Goal: Task Accomplishment & Management: Manage account settings

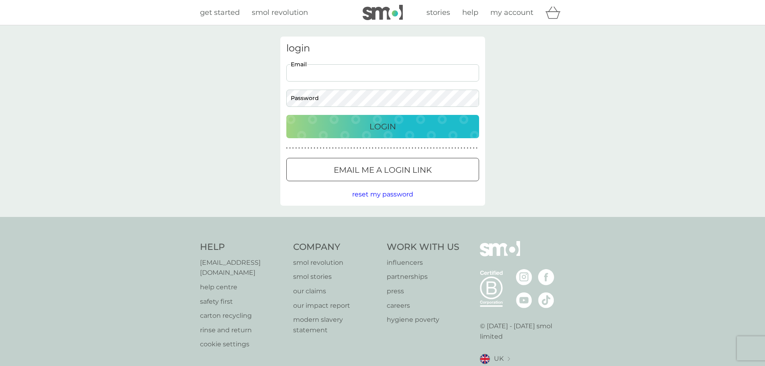
click at [364, 73] on input "Email" at bounding box center [382, 72] width 193 height 17
click at [378, 69] on input "paul@theelectricbikeshop.co.uk" at bounding box center [382, 72] width 193 height 17
type input "pprince3145@gmail.com"
click at [360, 124] on div "Login" at bounding box center [382, 126] width 177 height 13
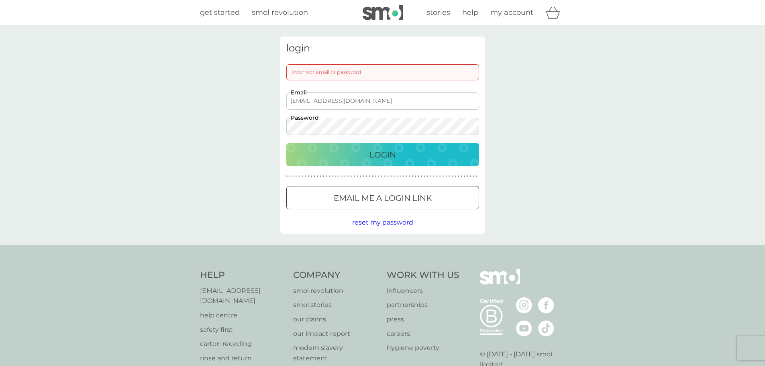
click at [269, 122] on div "login Incorrect email or password pprince3145@gmail.com Email Password Login ● …" at bounding box center [382, 135] width 765 height 220
click at [355, 159] on div "Login" at bounding box center [382, 154] width 177 height 13
click at [263, 125] on div "login Incorrect email or password pprince3145@gmail.com Email Password Login ● …" at bounding box center [382, 135] width 765 height 220
click at [286, 143] on button "Login" at bounding box center [382, 154] width 193 height 23
click at [273, 128] on div "login Incorrect email or password pprince3145@gmail.com Email Password Login ● …" at bounding box center [382, 135] width 765 height 220
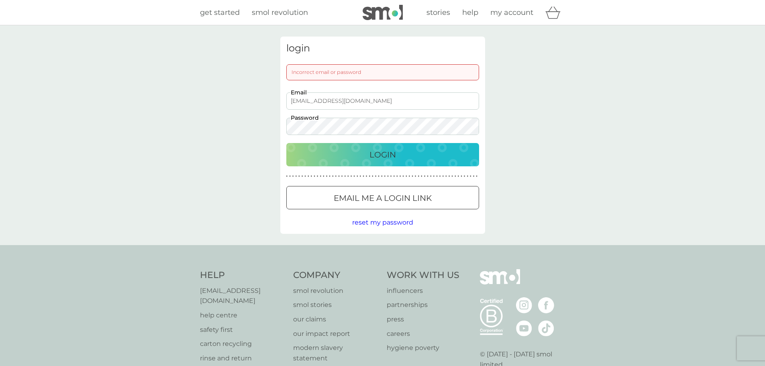
click at [390, 222] on span "reset my password" at bounding box center [382, 222] width 61 height 8
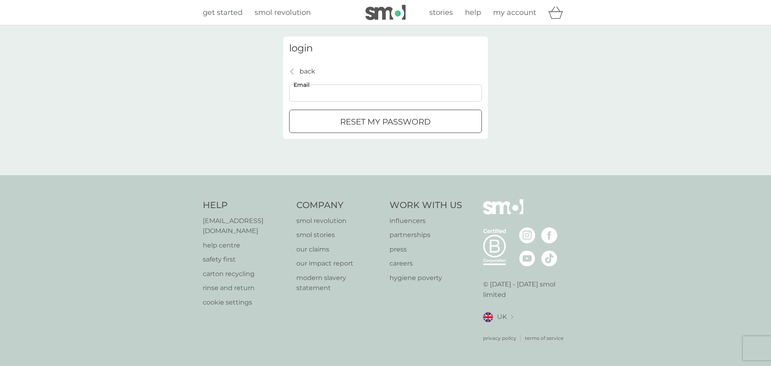
click at [314, 92] on input "Email" at bounding box center [385, 92] width 193 height 17
type input "pprince3145@gmail.com"
click at [324, 124] on div "reset my password" at bounding box center [386, 121] width 192 height 13
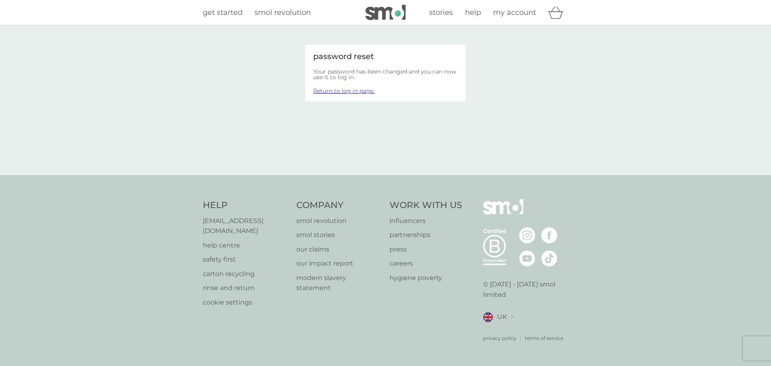
click at [351, 88] on link "Return to log in page." at bounding box center [343, 90] width 61 height 7
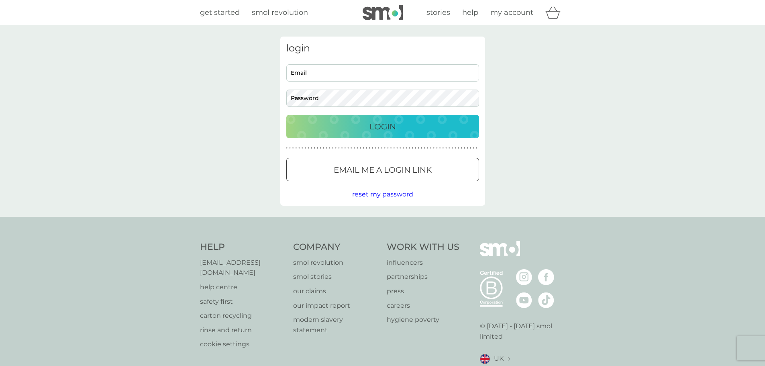
click at [327, 76] on input "Email" at bounding box center [382, 72] width 193 height 17
type input "[EMAIL_ADDRESS][DOMAIN_NAME]"
click at [508, 98] on div "login pprince3145@gmail.com Email Password Login ● ● ● ● ● ● ● ● ● ● ● ● ● ● ● …" at bounding box center [382, 121] width 765 height 192
click at [396, 124] on p "Login" at bounding box center [382, 126] width 27 height 13
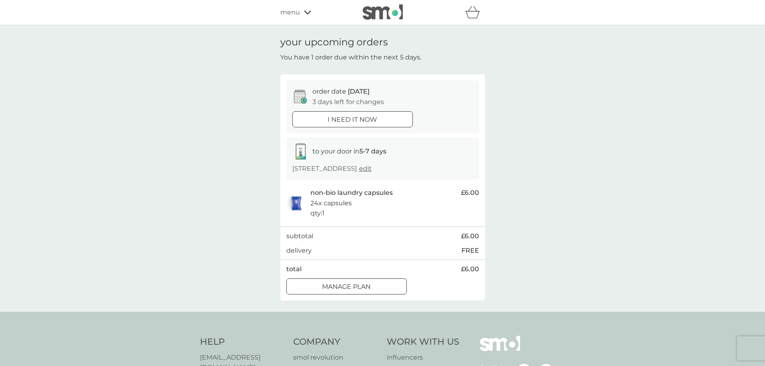
click at [343, 285] on div at bounding box center [346, 286] width 29 height 8
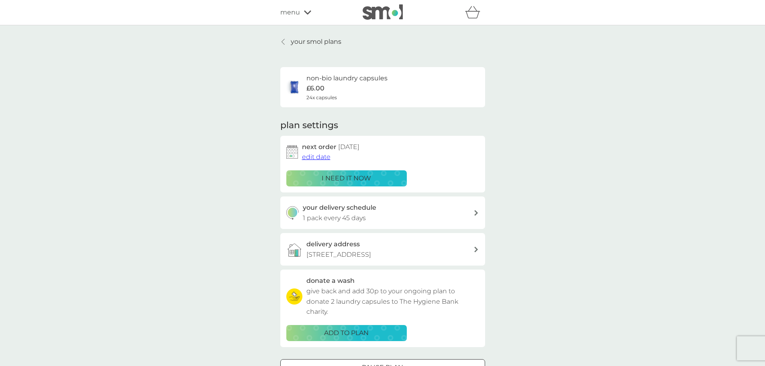
click at [318, 157] on span "edit date" at bounding box center [316, 157] width 29 height 8
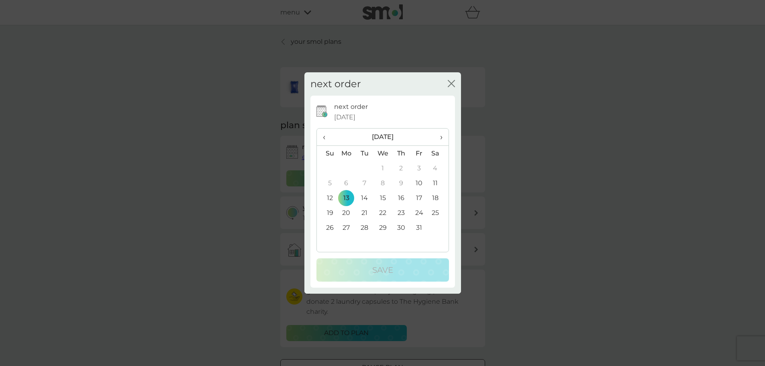
click at [346, 226] on td "27" at bounding box center [346, 227] width 18 height 15
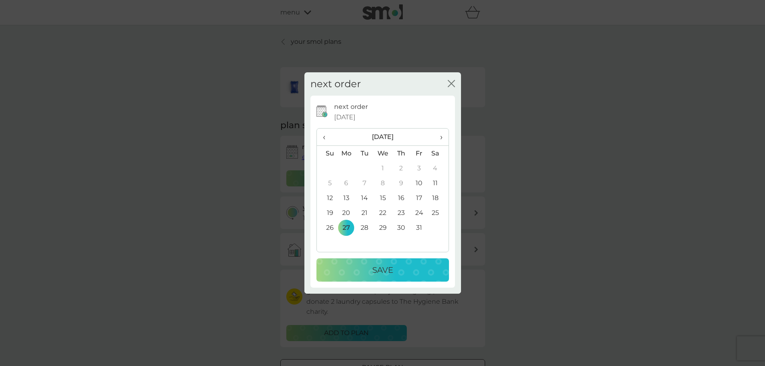
click at [378, 264] on p "Save" at bounding box center [382, 269] width 21 height 13
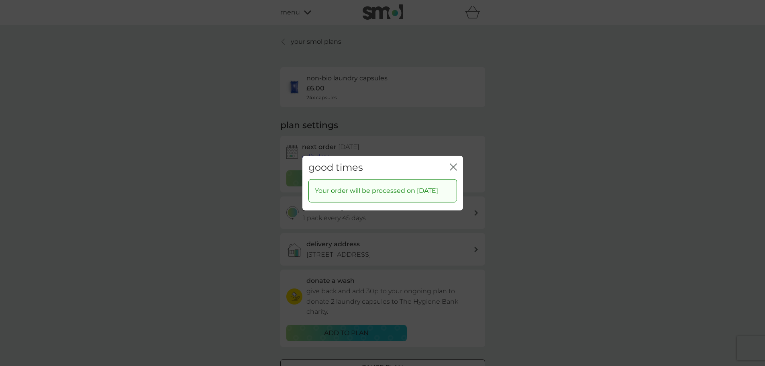
click at [454, 163] on icon "close" at bounding box center [453, 166] width 7 height 7
